Goal: Communication & Community: Ask a question

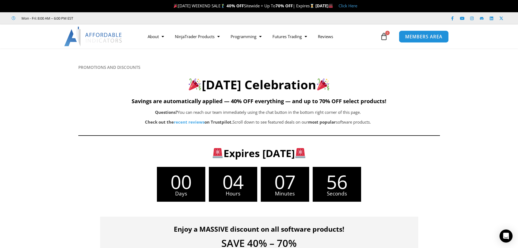
click at [412, 36] on span "MEMBERS AREA" at bounding box center [423, 36] width 37 height 5
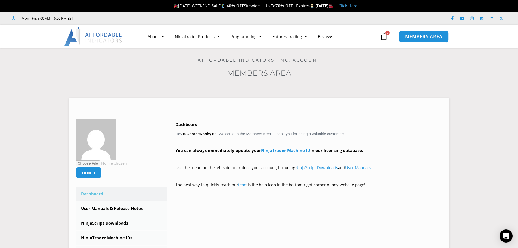
click at [432, 38] on span "MEMBERS AREA" at bounding box center [423, 36] width 37 height 5
click at [388, 33] on span "0" at bounding box center [387, 33] width 4 height 4
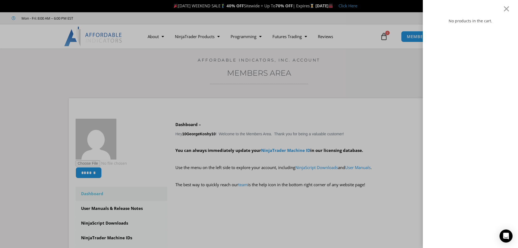
click at [388, 73] on div "No products in the cart." at bounding box center [259, 124] width 518 height 248
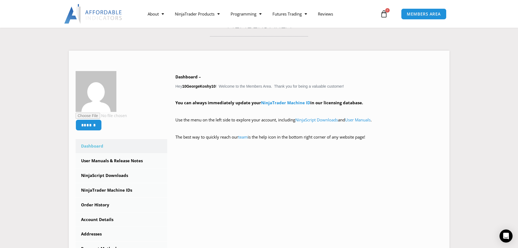
scroll to position [92, 0]
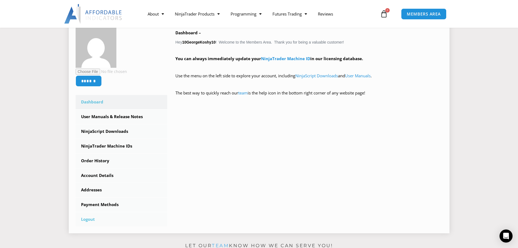
click at [90, 219] on link "Logout" at bounding box center [122, 219] width 92 height 14
click at [353, 155] on div "****** Dashboard Subscriptions User Manuals & Release Notes NinjaScript Downloa…" at bounding box center [259, 126] width 367 height 199
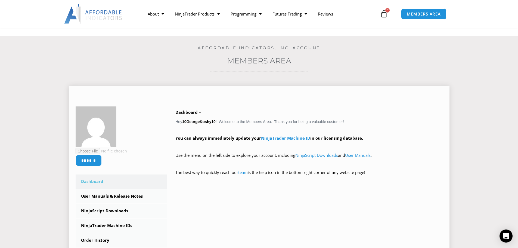
scroll to position [0, 0]
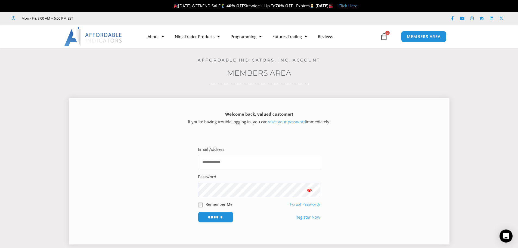
click at [238, 164] on input "Email Address" at bounding box center [259, 162] width 122 height 14
type input "**********"
click at [212, 214] on input "******" at bounding box center [215, 217] width 37 height 12
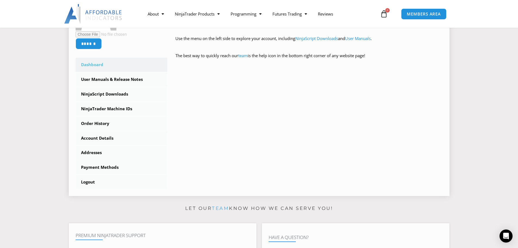
scroll to position [136, 0]
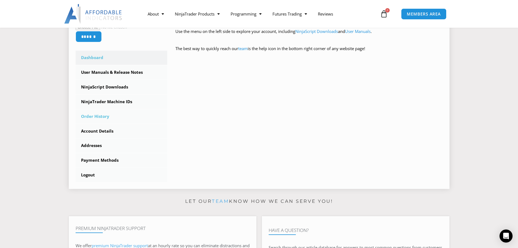
click at [99, 116] on link "Order History" at bounding box center [122, 116] width 92 height 14
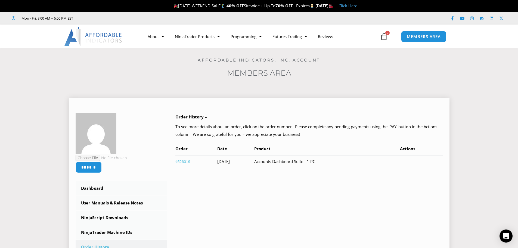
click at [349, 202] on div "****** Dashboard Subscriptions User Manuals & Release Notes NinjaScript Downloa…" at bounding box center [259, 212] width 367 height 199
click at [327, 162] on td "Accounts Dashboard Suite - 1 PC" at bounding box center [327, 161] width 146 height 13
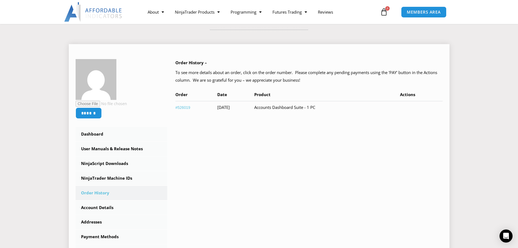
scroll to position [54, 0]
click at [104, 206] on link "Account Details" at bounding box center [122, 207] width 92 height 14
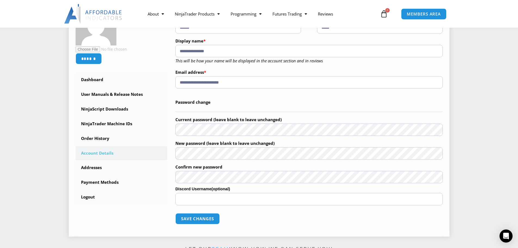
scroll to position [109, 0]
click at [117, 183] on link "Payment Methods" at bounding box center [122, 182] width 92 height 14
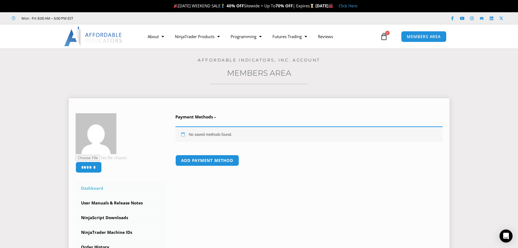
click at [92, 188] on link "Dashboard" at bounding box center [122, 188] width 92 height 14
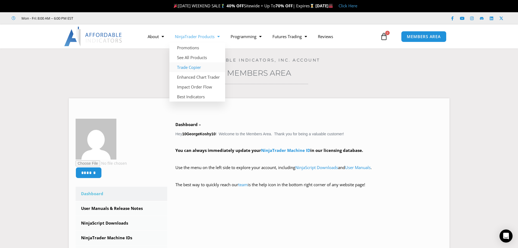
click at [195, 68] on link "Trade Copier" at bounding box center [197, 67] width 56 height 10
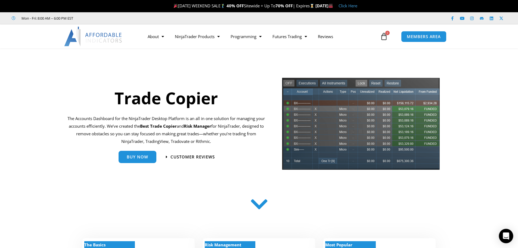
click at [505, 237] on icon "Open Intercom Messenger" at bounding box center [506, 235] width 7 height 7
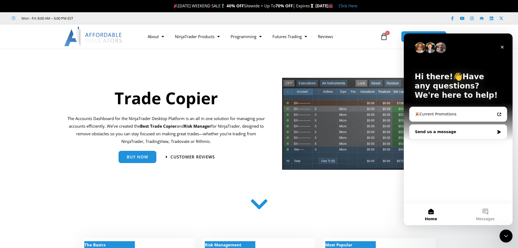
click at [439, 132] on div "Send us a message" at bounding box center [455, 132] width 80 height 6
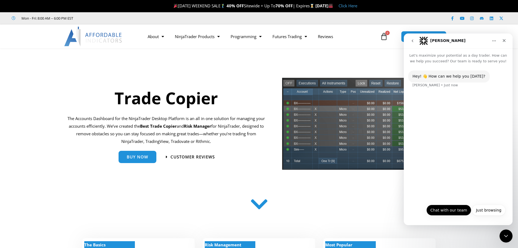
click at [450, 209] on button "Chat with our team" at bounding box center [449, 210] width 45 height 11
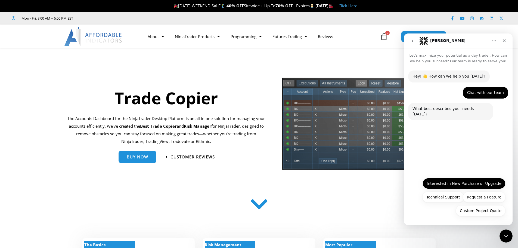
click at [457, 183] on button "Interested in New Purchase or Upgrade" at bounding box center [464, 183] width 83 height 11
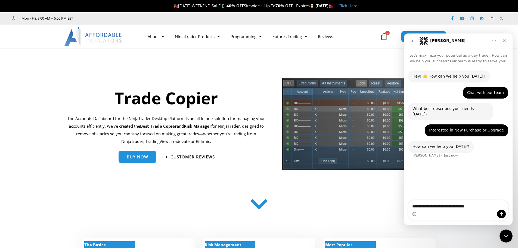
click at [412, 207] on textarea "**********" at bounding box center [459, 204] width 100 height 9
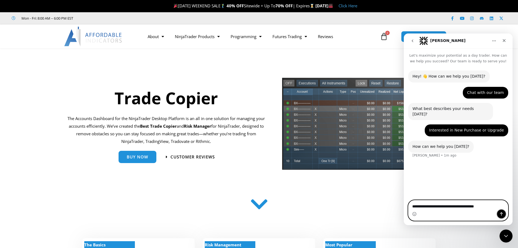
drag, startPoint x: 501, startPoint y: 214, endPoint x: 492, endPoint y: 242, distance: 29.7
click html "**********"
click at [470, 207] on textarea "**********" at bounding box center [459, 204] width 100 height 9
click at [492, 206] on textarea "**********" at bounding box center [459, 204] width 100 height 9
click at [421, 205] on textarea "**********" at bounding box center [459, 204] width 100 height 9
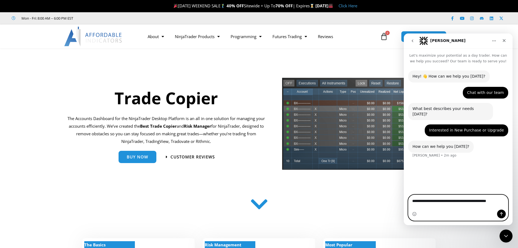
type textarea "**********"
click at [502, 212] on icon "Send a message…" at bounding box center [501, 214] width 4 height 4
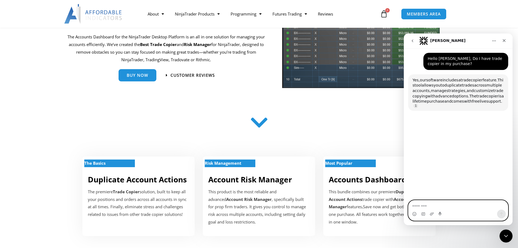
scroll to position [105, 0]
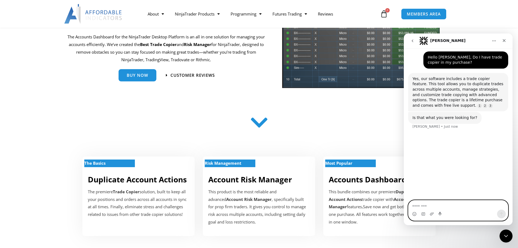
click at [421, 206] on textarea "Message…" at bounding box center [459, 204] width 100 height 9
type textarea "*"
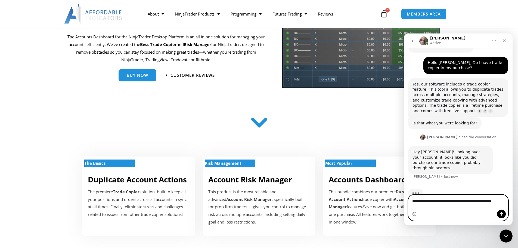
scroll to position [101, 0]
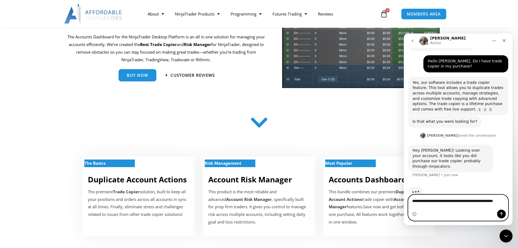
type textarea "**********"
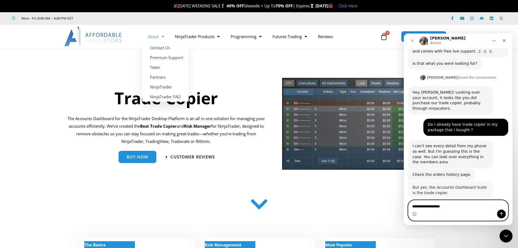
scroll to position [158, 0]
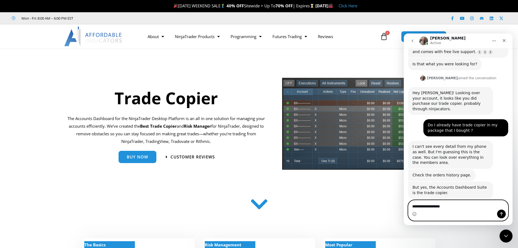
type textarea "**********"
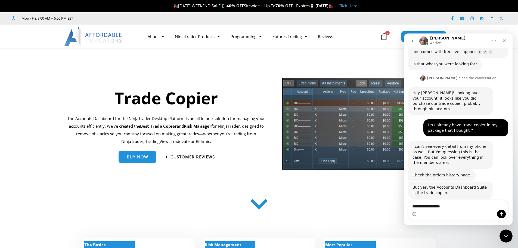
click at [226, 177] on div "Trade Copier The Accounts Dashboard for the NinjaTrader Desktop Platform is an …" at bounding box center [170, 125] width 215 height 103
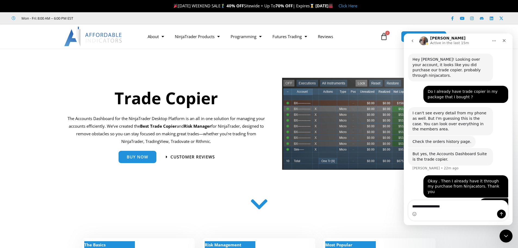
scroll to position [192, 0]
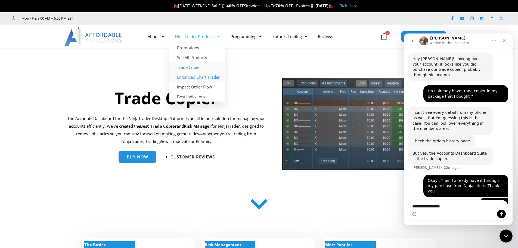
click at [195, 77] on link "Enhanced Chart Trader" at bounding box center [197, 77] width 56 height 10
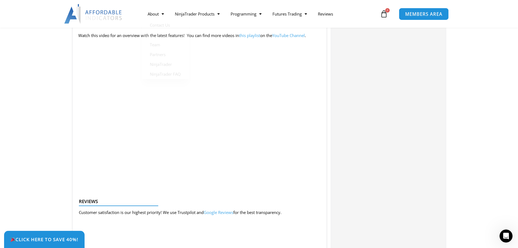
click at [413, 13] on span "MEMBERS AREA" at bounding box center [423, 14] width 37 height 5
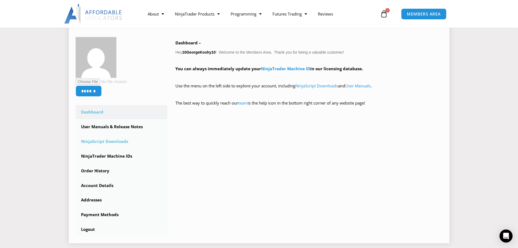
scroll to position [109, 0]
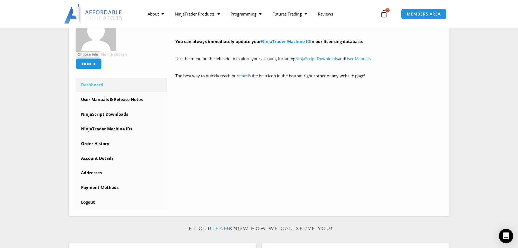
click at [507, 240] on div "Open Intercom Messenger" at bounding box center [506, 236] width 14 height 14
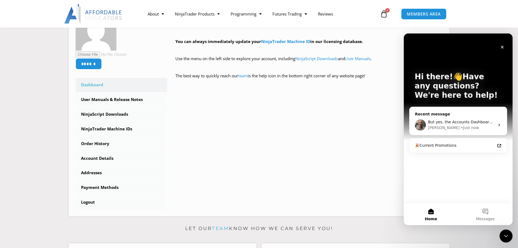
scroll to position [0, 0]
click at [85, 82] on link "Dashboard" at bounding box center [122, 85] width 92 height 14
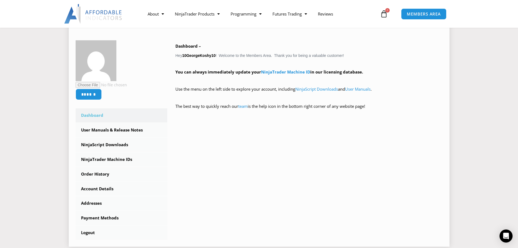
scroll to position [82, 0]
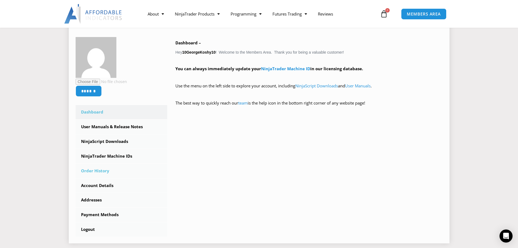
click at [97, 170] on link "Order History" at bounding box center [122, 171] width 92 height 14
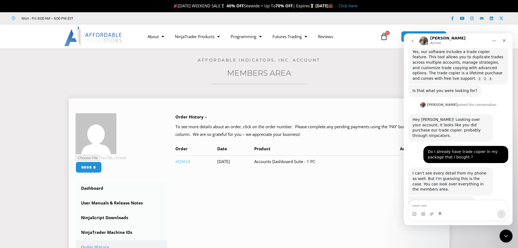
scroll to position [158, 0]
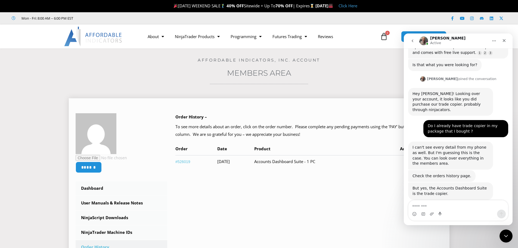
click at [322, 209] on div "****** Dashboard Subscriptions User Manuals & Release Notes NinjaScript Downloa…" at bounding box center [259, 212] width 367 height 199
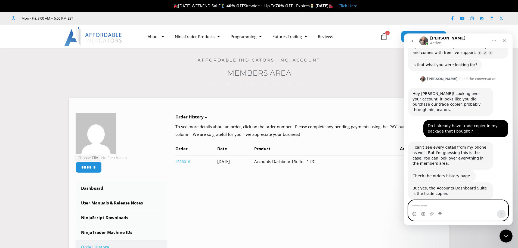
click at [427, 207] on textarea "Message…" at bounding box center [459, 204] width 100 height 9
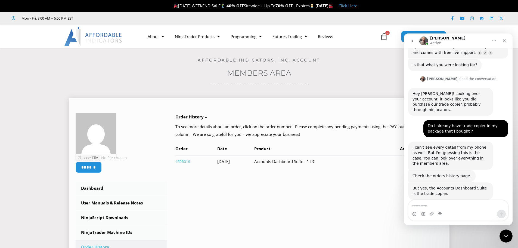
click at [187, 161] on link "#526019" at bounding box center [182, 161] width 15 height 4
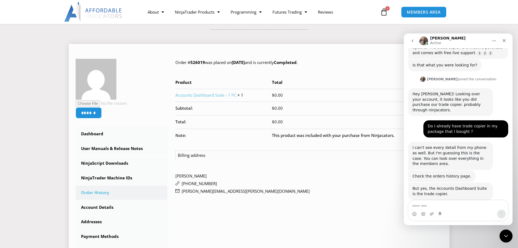
scroll to position [158, 0]
click at [417, 206] on textarea "Message…" at bounding box center [459, 204] width 100 height 9
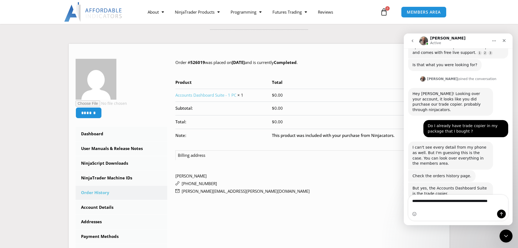
scroll to position [164, 0]
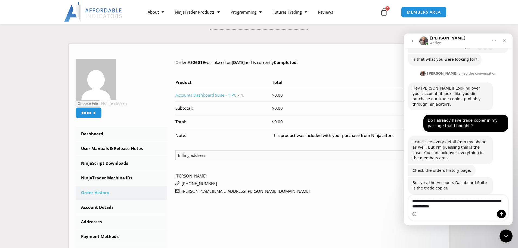
type textarea "**********"
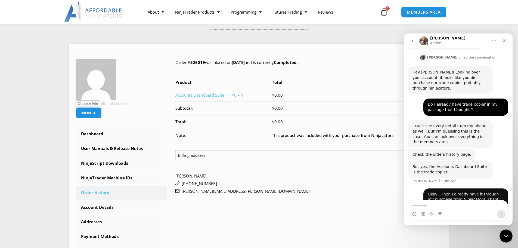
scroll to position [180, 0]
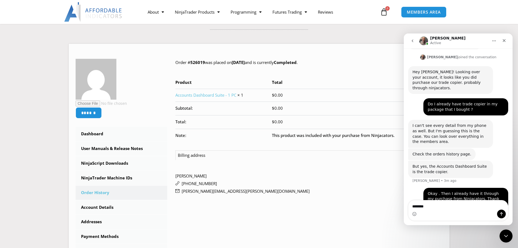
type textarea "*********"
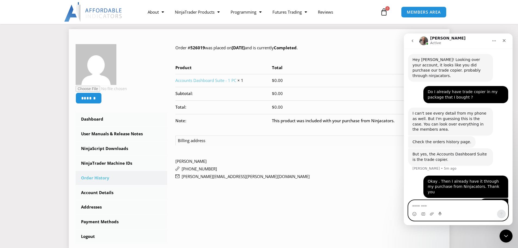
scroll to position [82, 0]
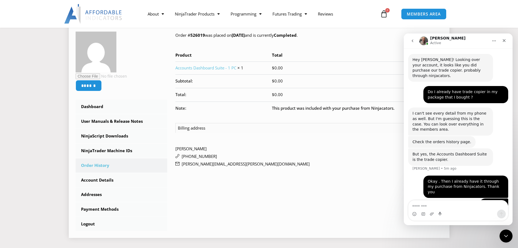
click at [214, 67] on link "Accounts Dashboard Suite - 1 PC" at bounding box center [205, 67] width 61 height 5
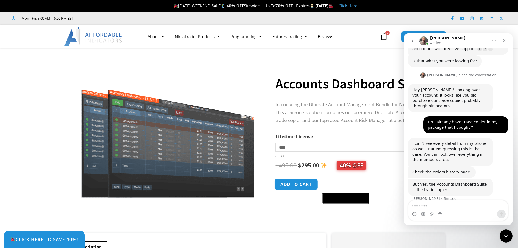
scroll to position [192, 0]
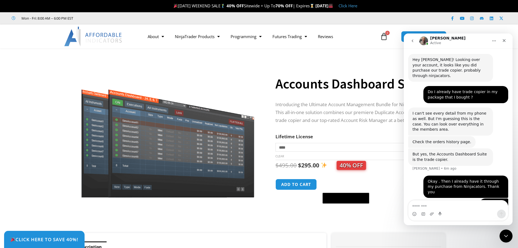
click at [354, 218] on div "**********" at bounding box center [355, 139] width 159 height 188
click at [504, 41] on icon "Close" at bounding box center [504, 40] width 3 height 3
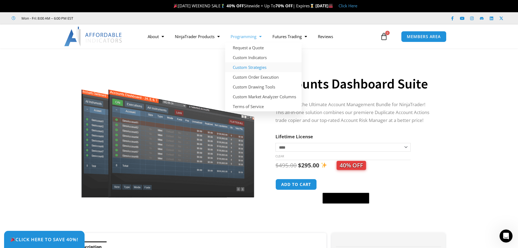
click at [244, 67] on link "Custom Strategies" at bounding box center [263, 67] width 76 height 10
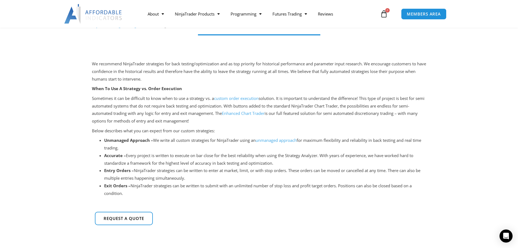
scroll to position [82, 0]
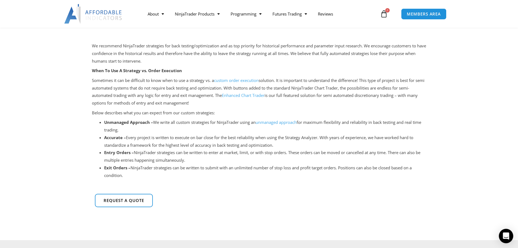
click at [509, 239] on div "Open Intercom Messenger" at bounding box center [506, 236] width 14 height 14
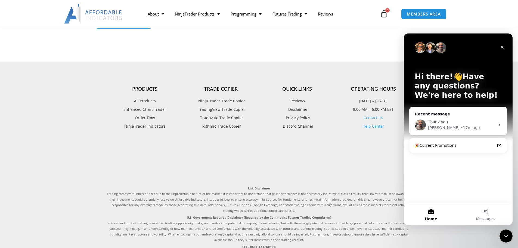
scroll to position [326, 0]
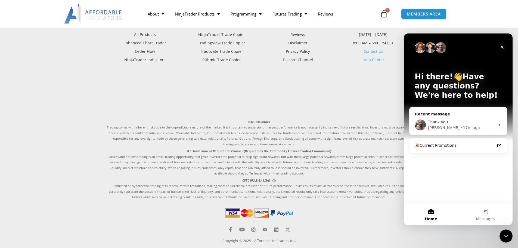
click at [504, 46] on icon "Close" at bounding box center [502, 47] width 3 height 3
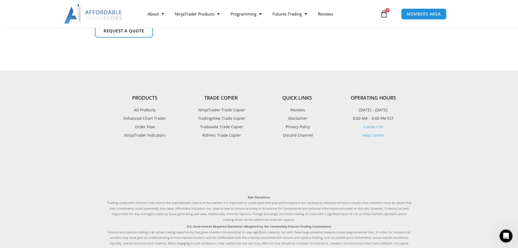
scroll to position [245, 0]
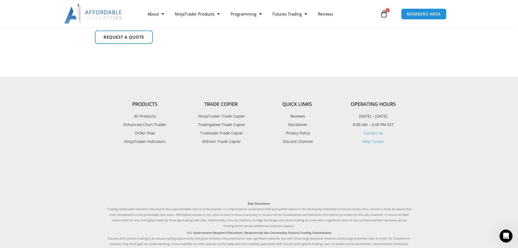
click at [238, 132] on span "Tradovate Trade Copier" at bounding box center [221, 132] width 44 height 7
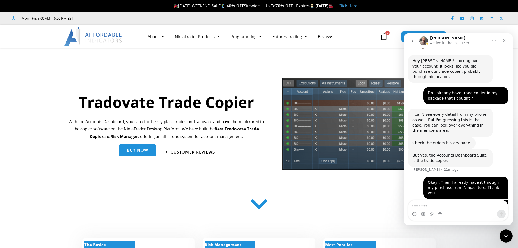
scroll to position [192, 0]
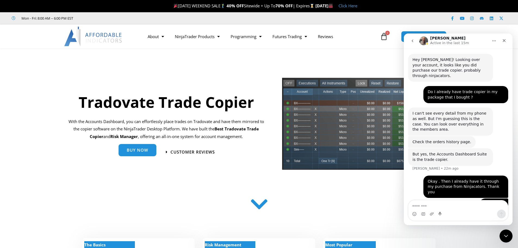
click at [140, 149] on span "Buy Now" at bounding box center [137, 150] width 21 height 4
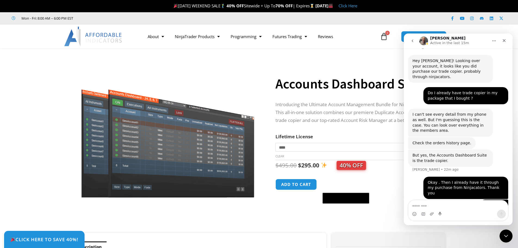
scroll to position [192, 0]
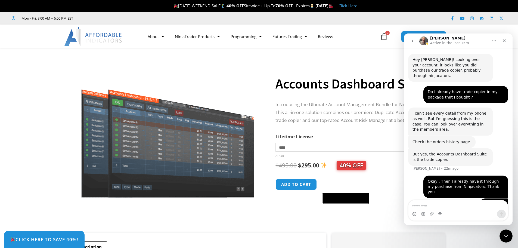
click at [215, 211] on div at bounding box center [168, 217] width 188 height 23
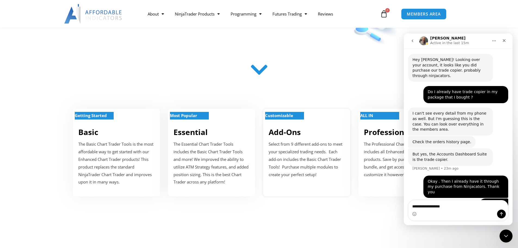
scroll to position [190, 0]
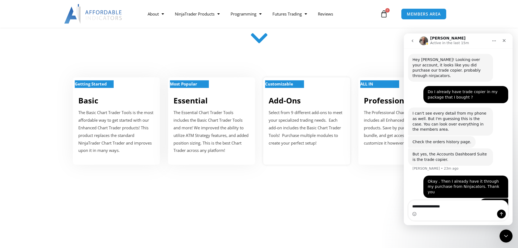
click at [290, 125] on p "Select from 9 different add-ons to meet your specialized trading needs. Each ad…" at bounding box center [307, 128] width 76 height 38
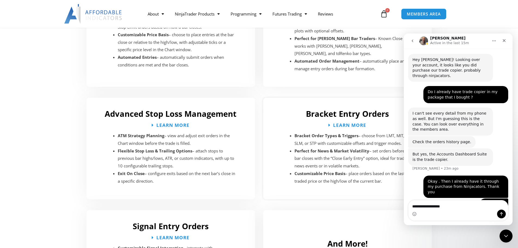
scroll to position [863, 0]
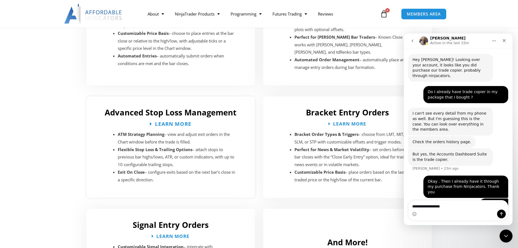
click at [178, 121] on span "Learn More" at bounding box center [173, 123] width 36 height 5
click at [179, 121] on span "Learn More" at bounding box center [173, 123] width 36 height 5
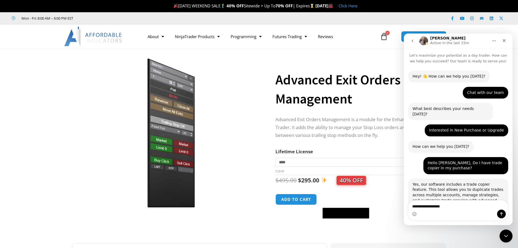
scroll to position [192, 0]
